Goal: Transaction & Acquisition: Purchase product/service

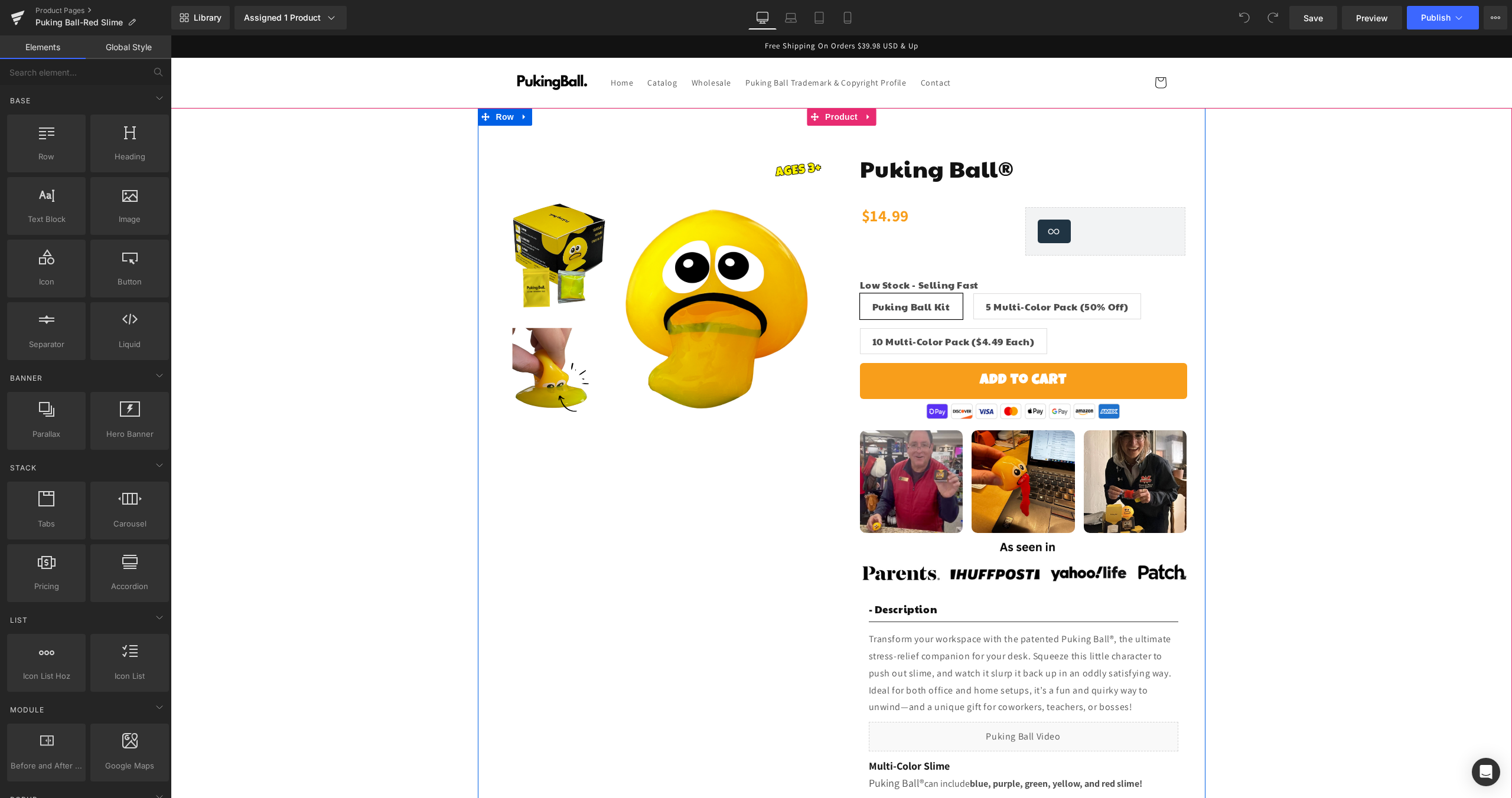
scroll to position [43, 0]
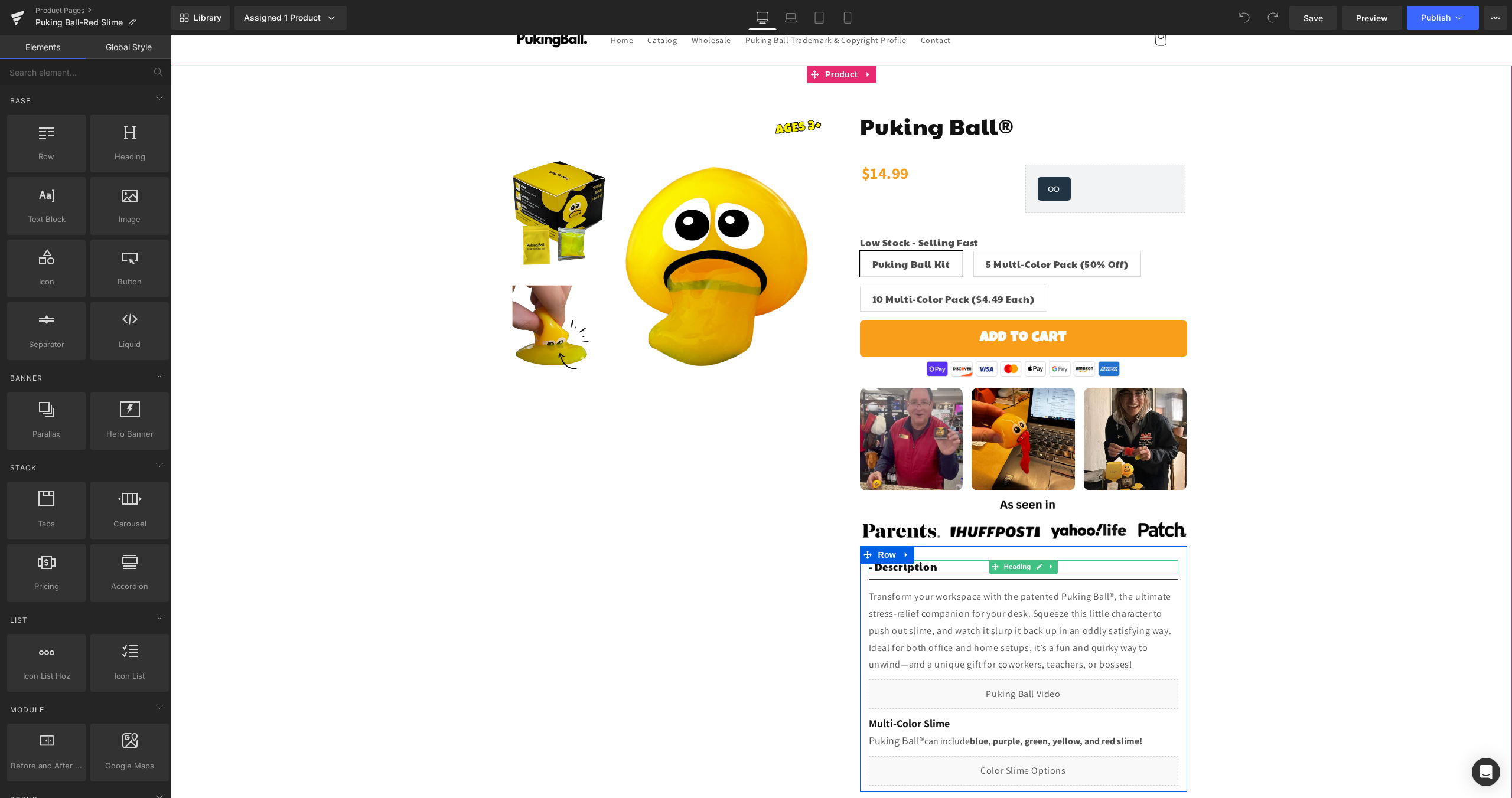
click at [947, 567] on h1 "- Description" at bounding box center [1023, 567] width 309 height 13
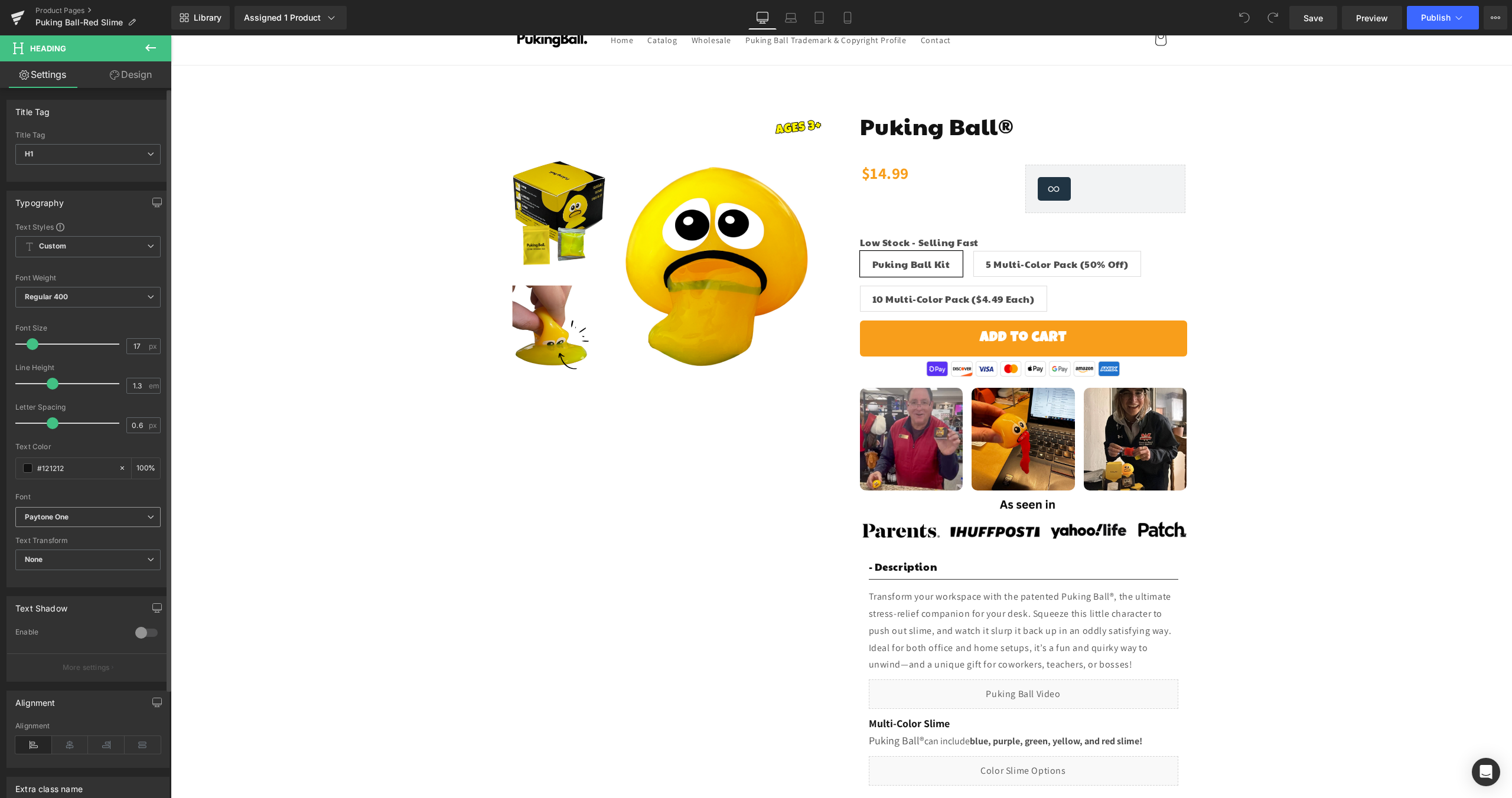
click at [81, 516] on b "Paytone One" at bounding box center [85, 517] width 122 height 10
drag, startPoint x: 85, startPoint y: 560, endPoint x: 40, endPoint y: 560, distance: 45.0
click at [40, 560] on li "Paytone One" at bounding box center [86, 558] width 141 height 19
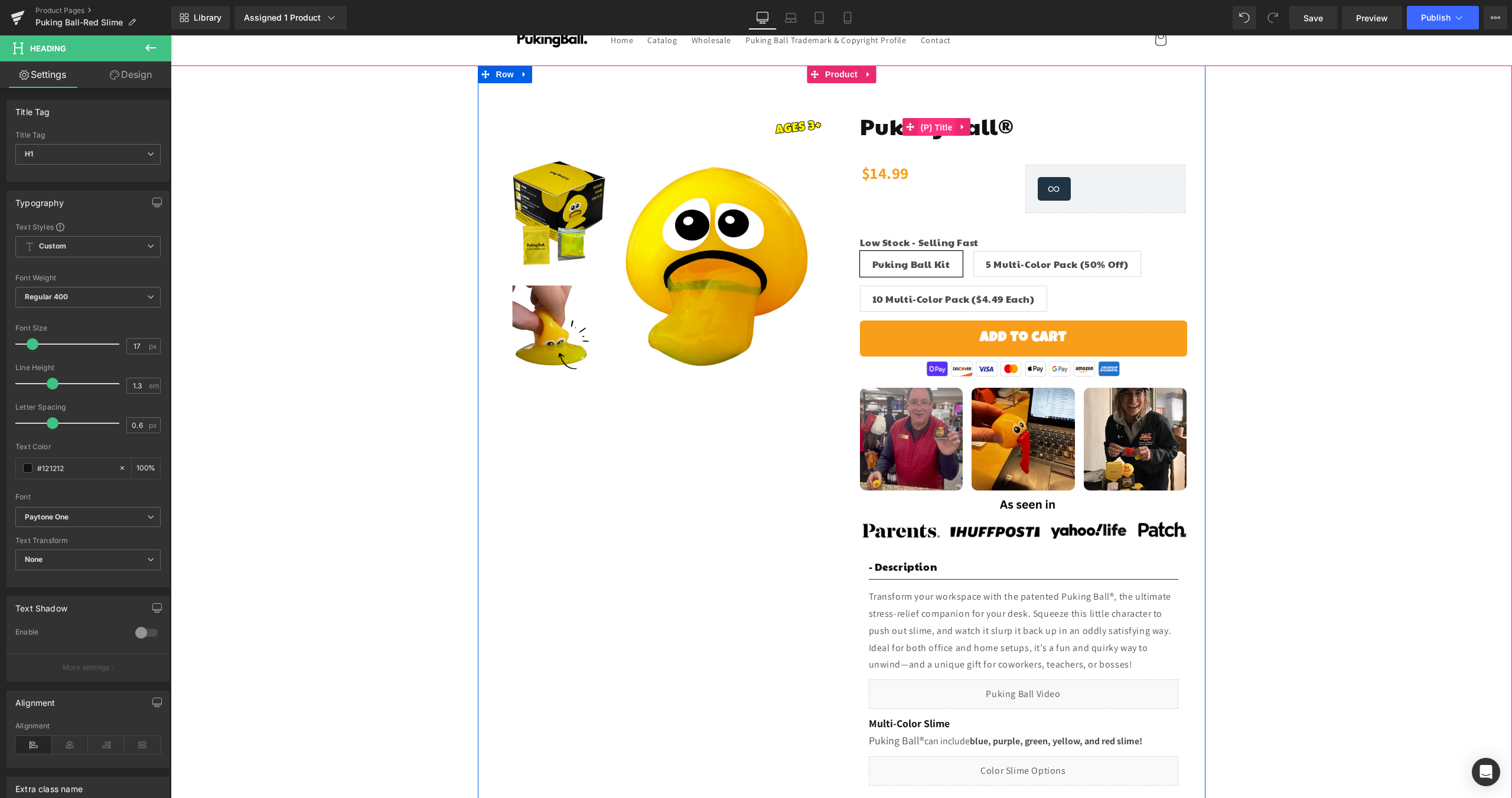
click at [941, 129] on span "(P) Title" at bounding box center [937, 128] width 37 height 18
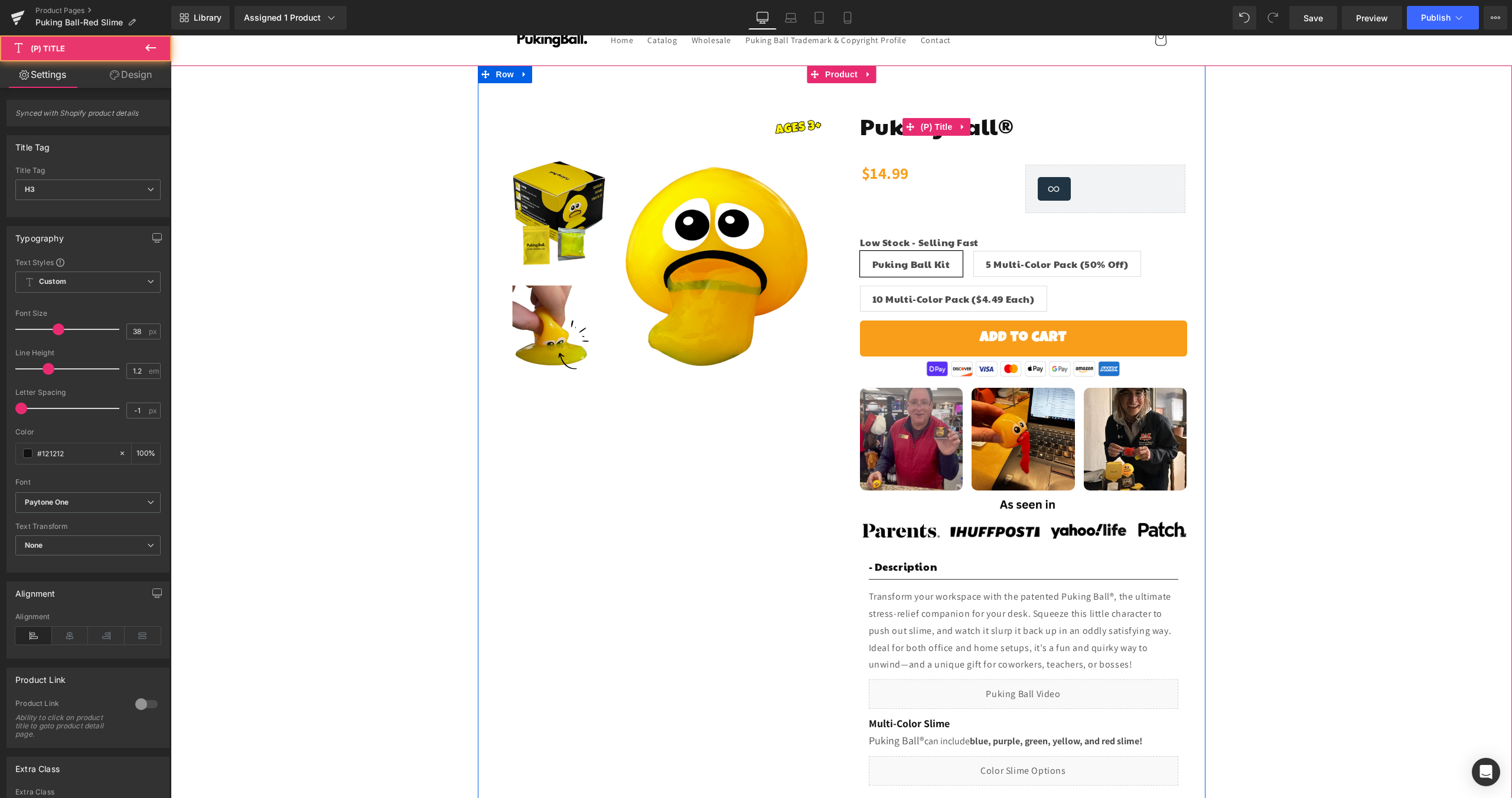
click at [878, 130] on span "Puking Ball®" at bounding box center [937, 127] width 154 height 27
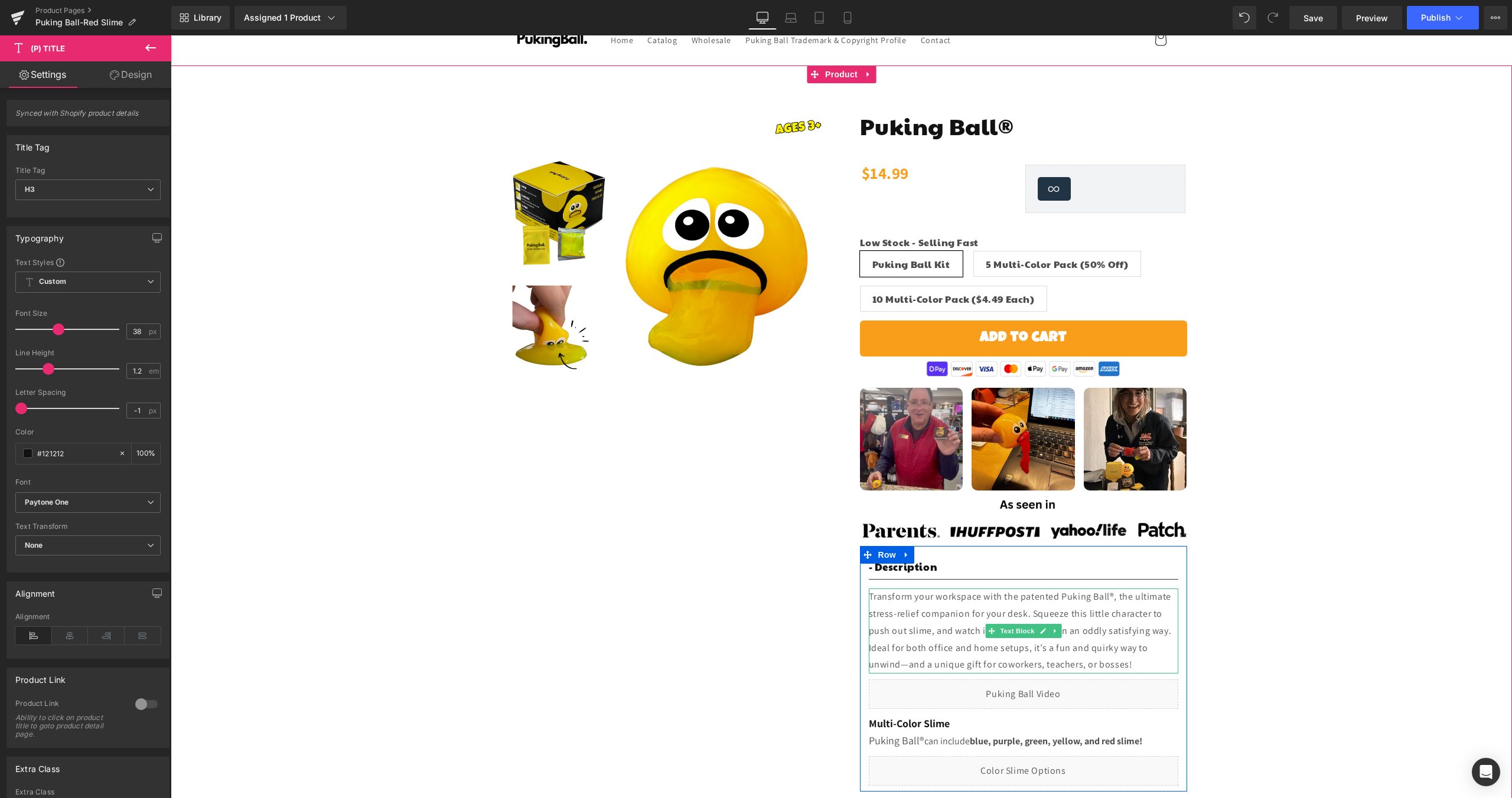
click at [917, 615] on p "Transform your workspace with the patented Puking Ball®, the ultimate stress-re…" at bounding box center [1023, 631] width 309 height 85
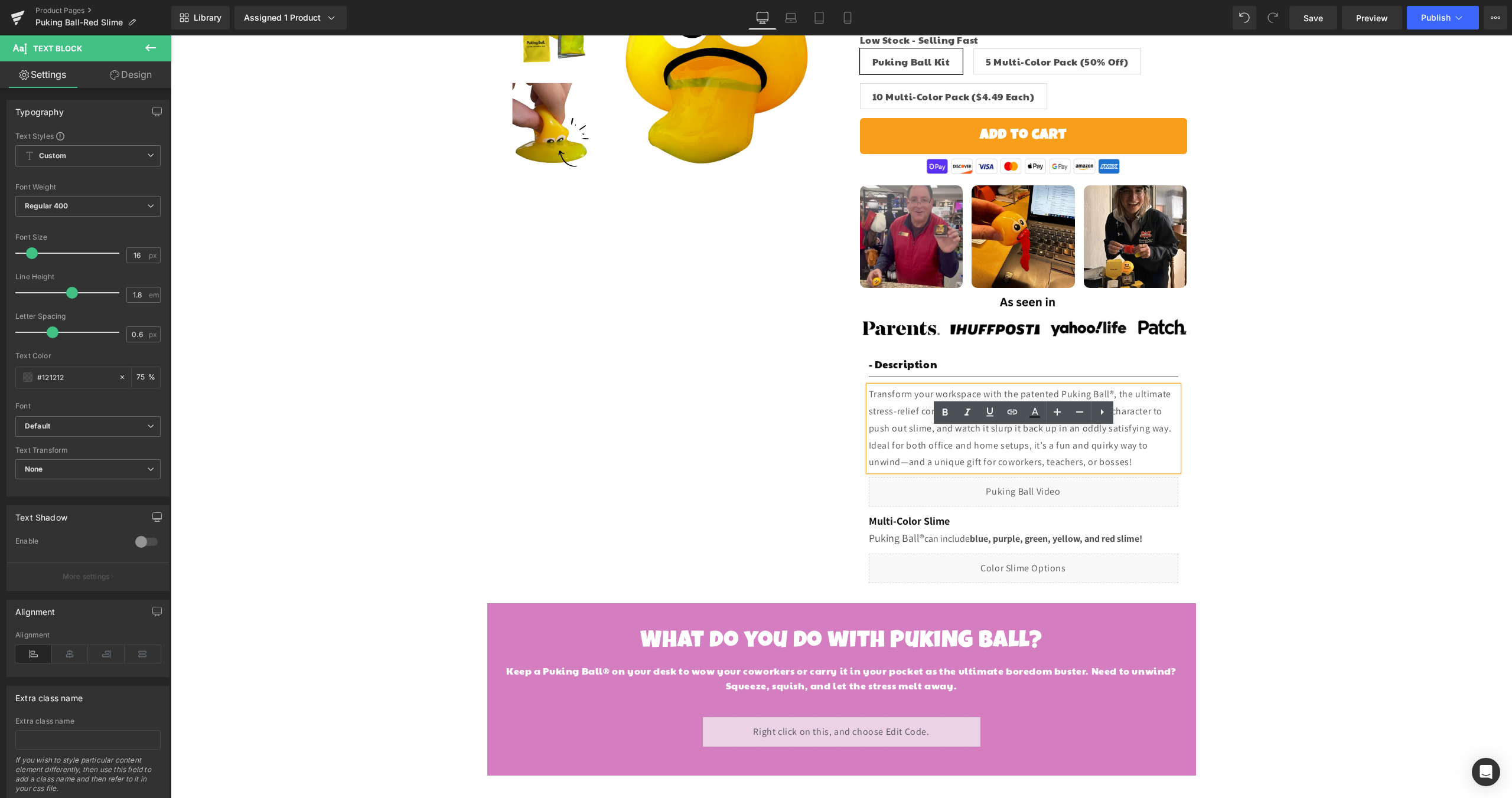
scroll to position [278, 0]
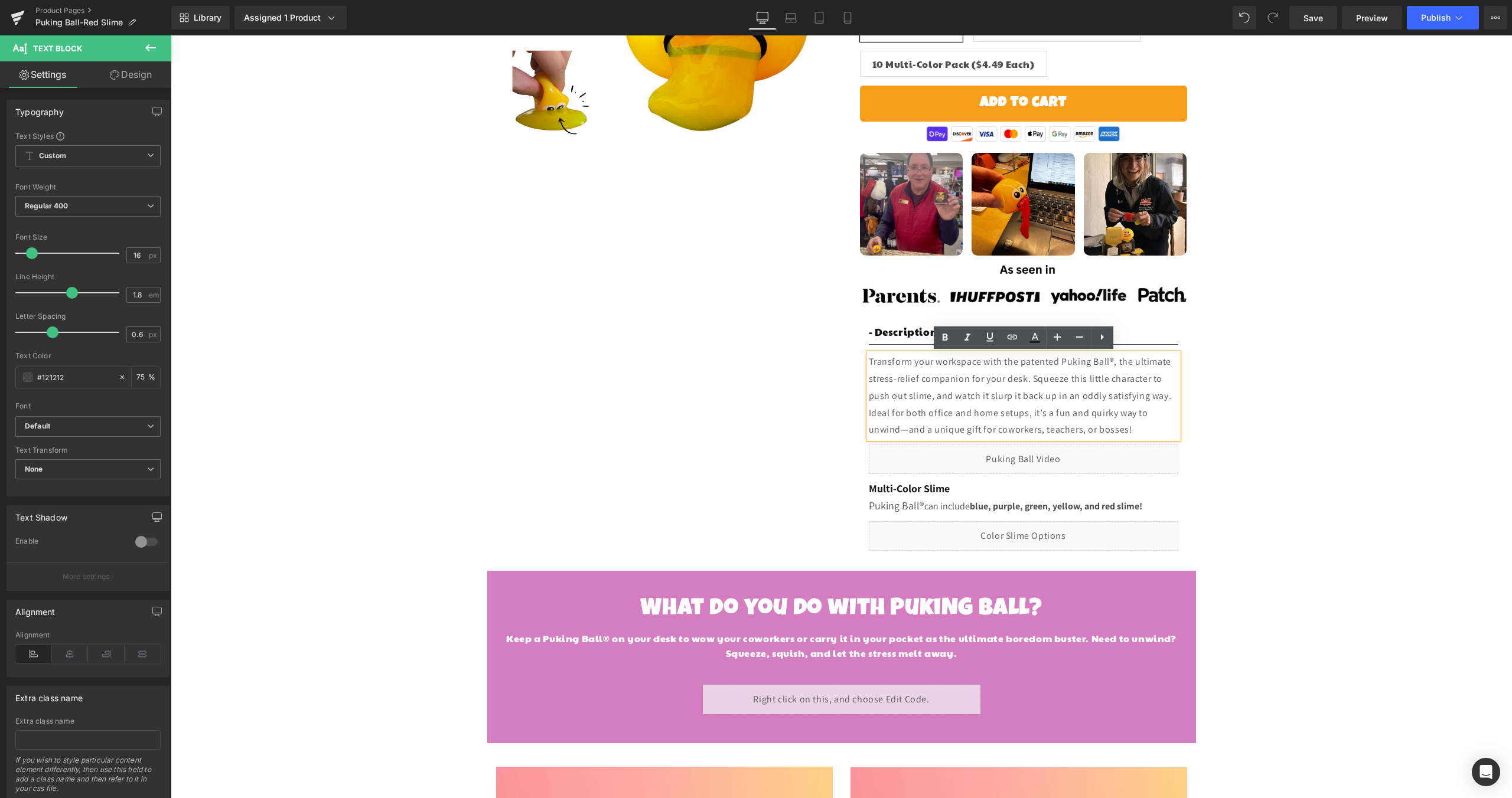
click at [888, 610] on h1 "What do you do with PukiNG Ball?" at bounding box center [842, 609] width 691 height 43
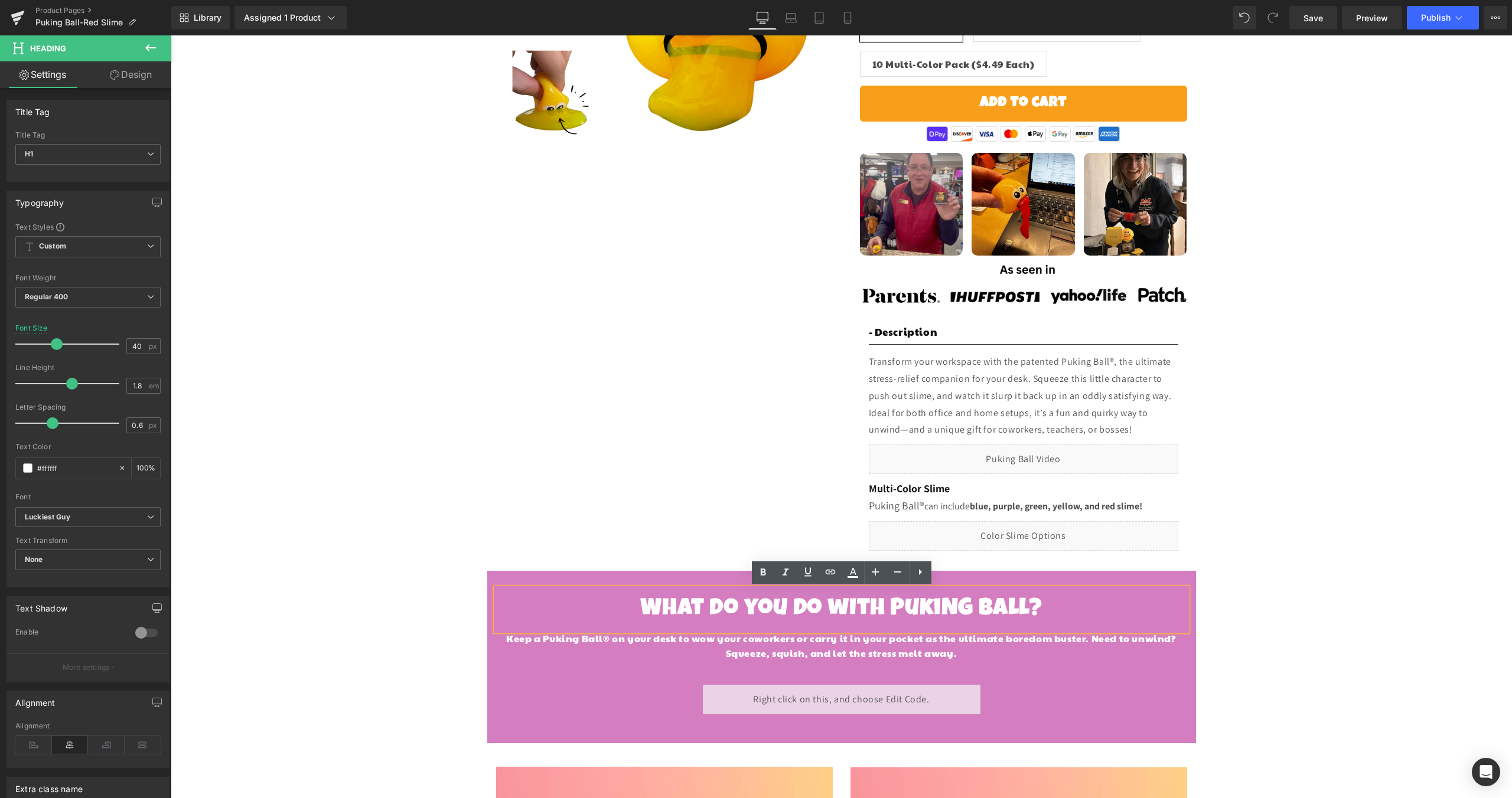
click at [810, 611] on h1 "What do you do with PukiNG Ball?" at bounding box center [842, 609] width 691 height 43
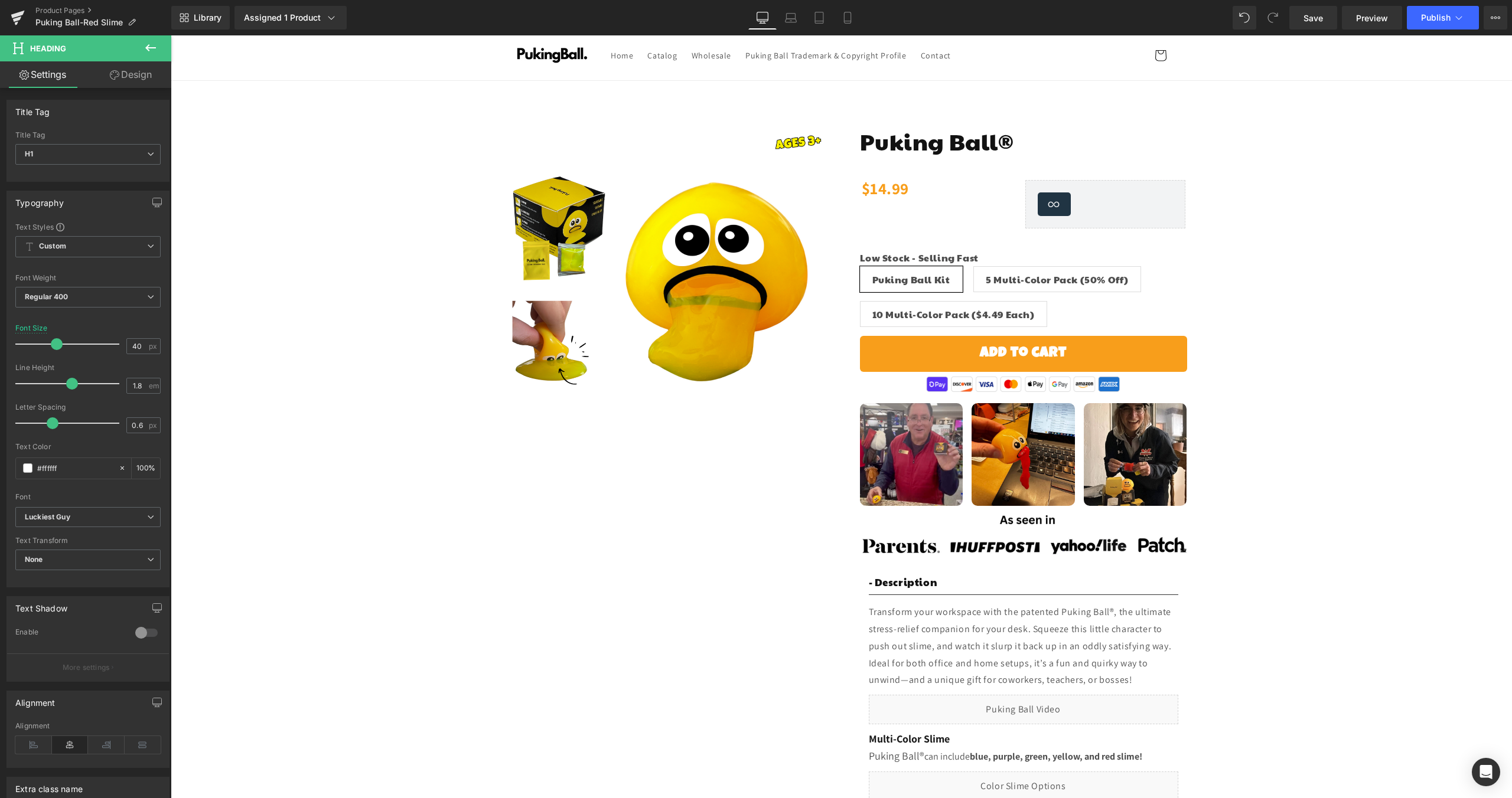
scroll to position [0, 0]
